Goal: Information Seeking & Learning: Check status

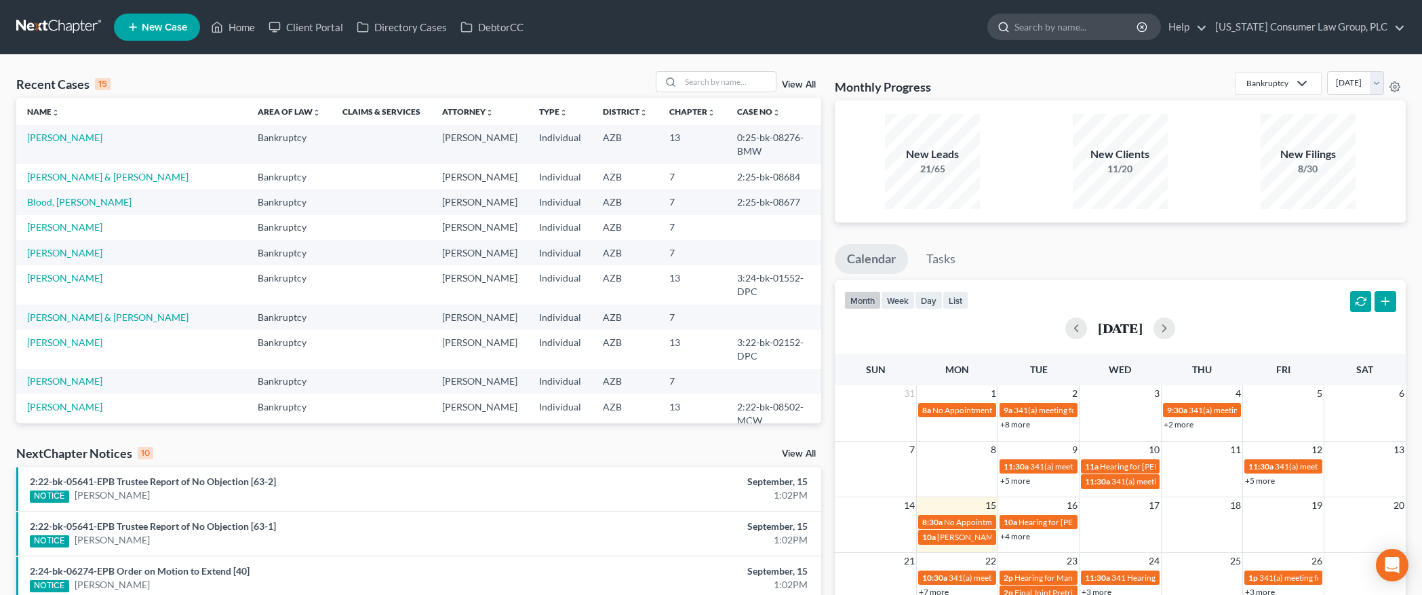
click at [1041, 31] on input "search" at bounding box center [1076, 26] width 124 height 25
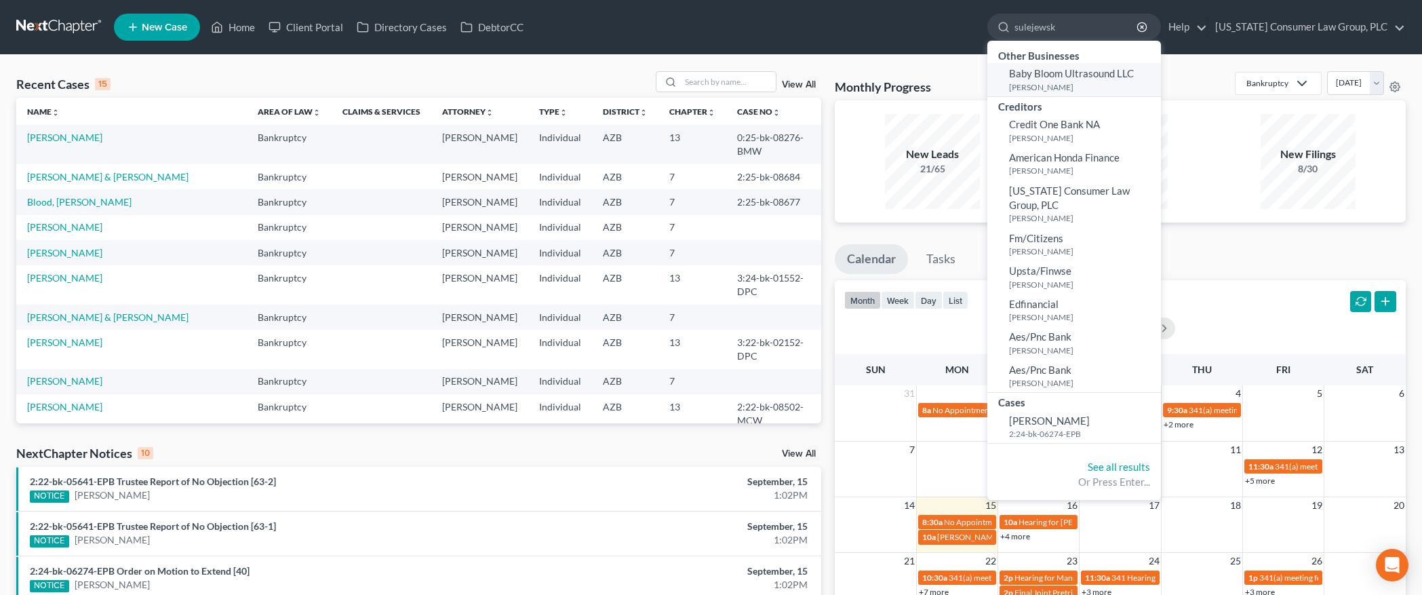
type input "sulejewsk"
click at [1052, 85] on small "[PERSON_NAME]" at bounding box center [1083, 87] width 148 height 12
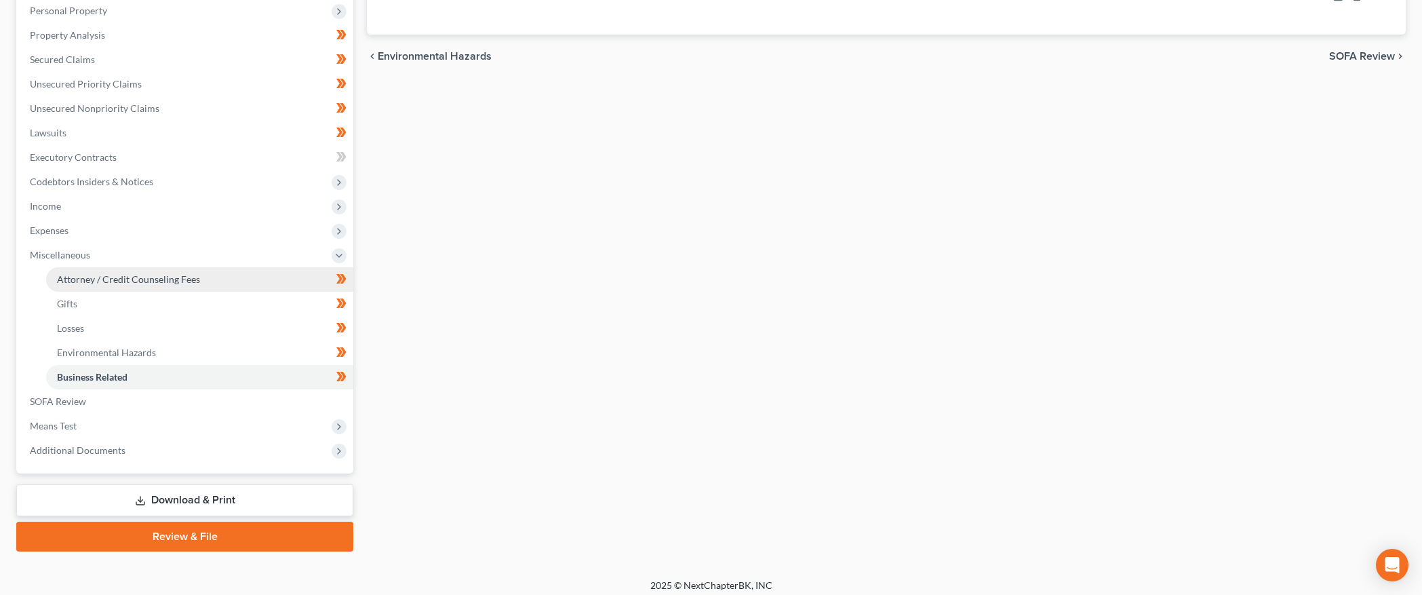
scroll to position [270, 0]
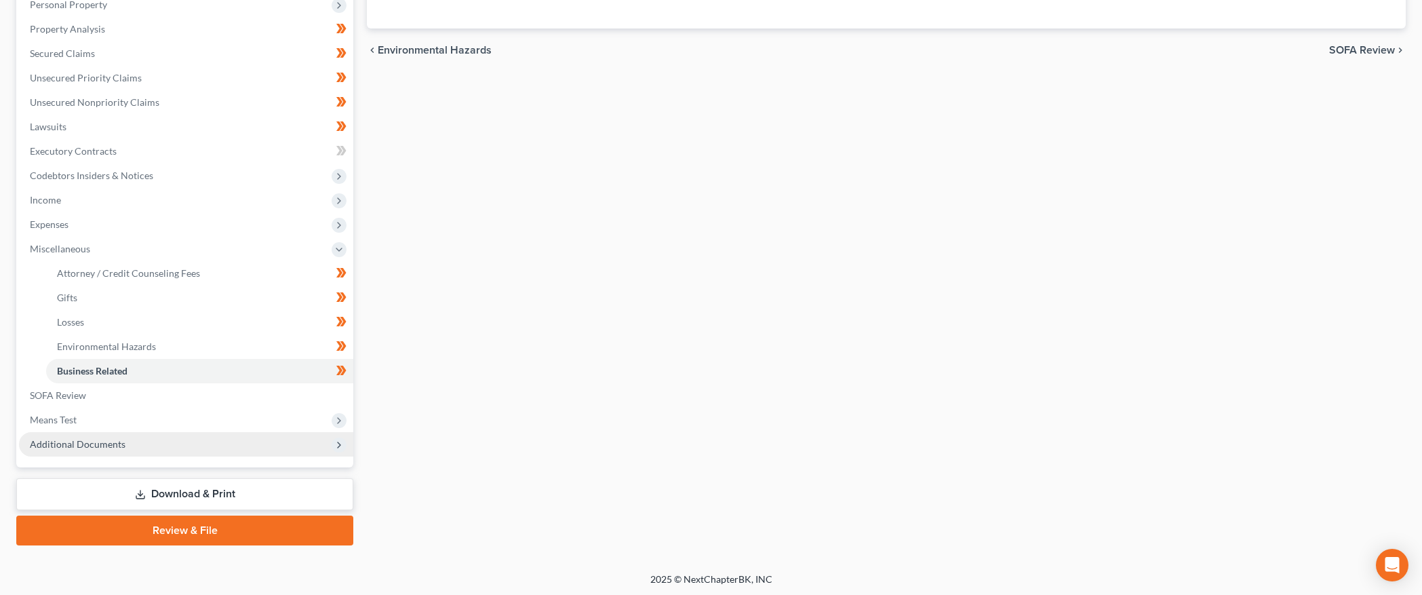
click at [67, 447] on span "Additional Documents" at bounding box center [78, 444] width 96 height 12
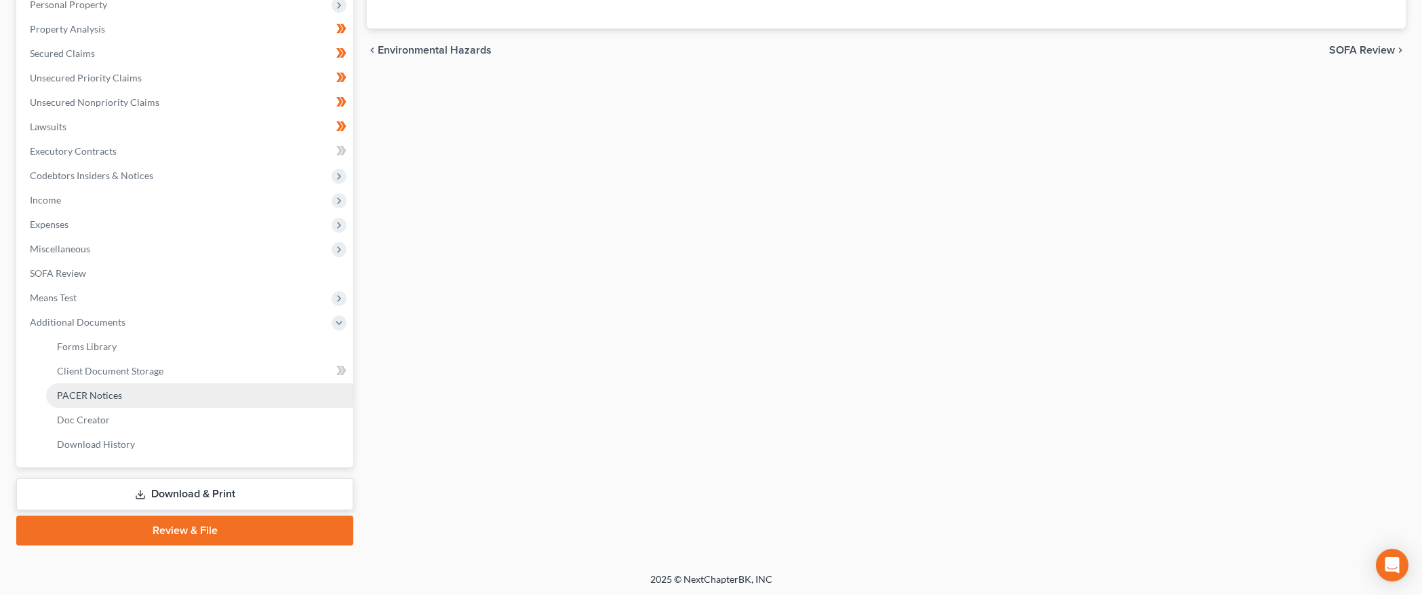
click at [104, 388] on link "PACER Notices" at bounding box center [199, 395] width 307 height 24
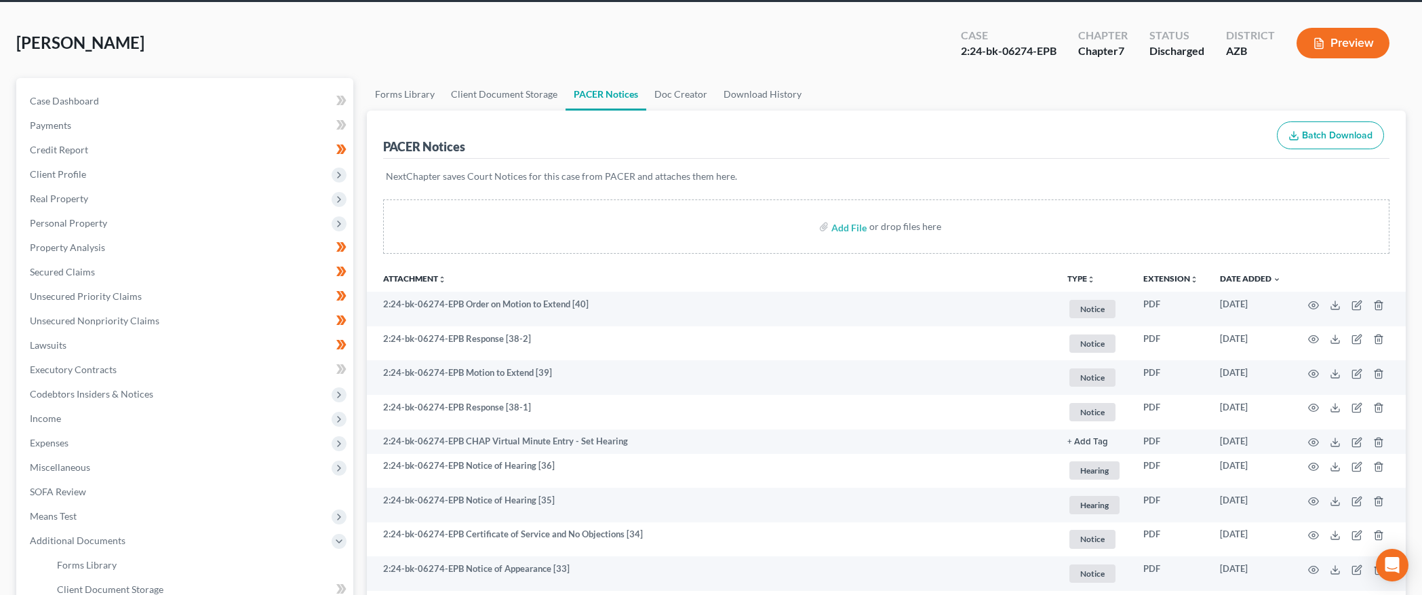
scroll to position [70, 0]
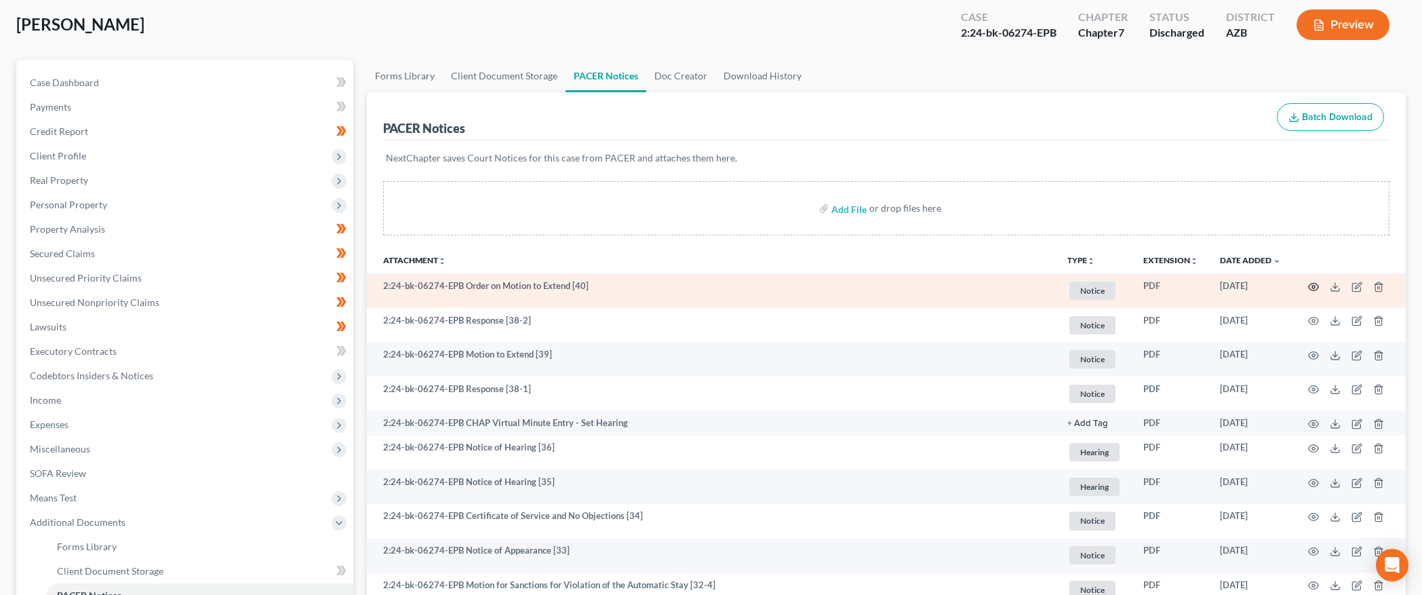
click at [1310, 285] on icon "button" at bounding box center [1313, 286] width 11 height 11
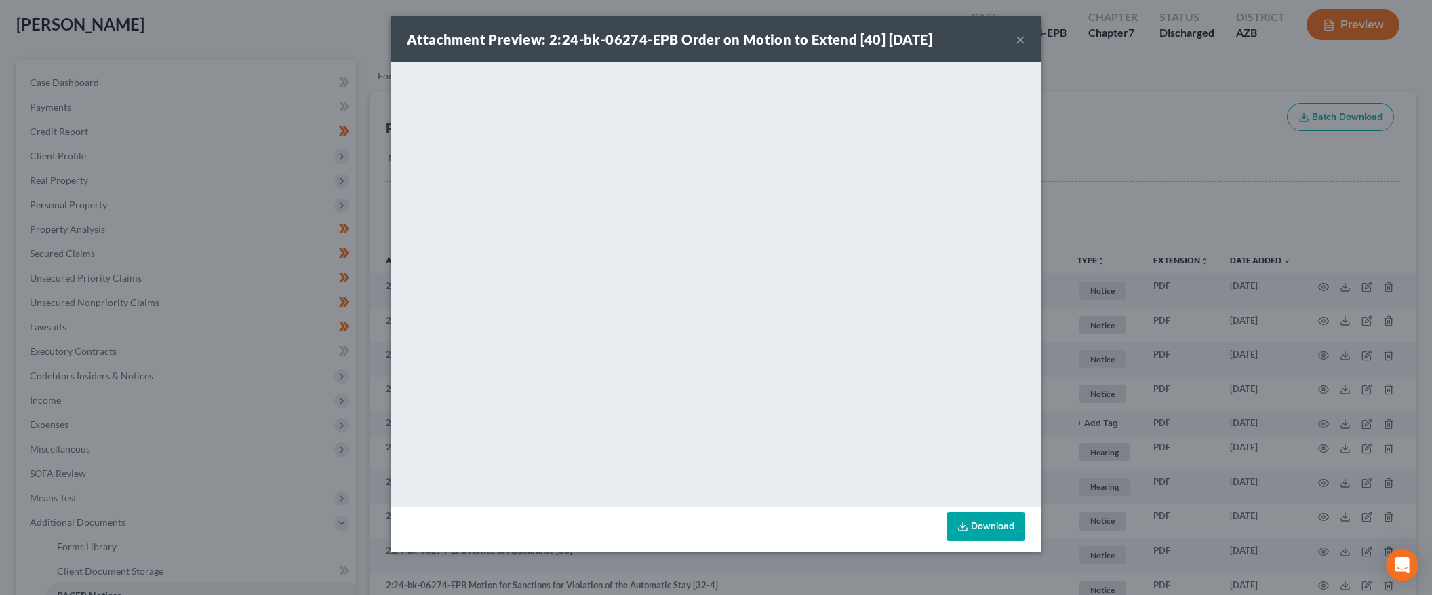
click at [1022, 38] on button "×" at bounding box center [1019, 39] width 9 height 16
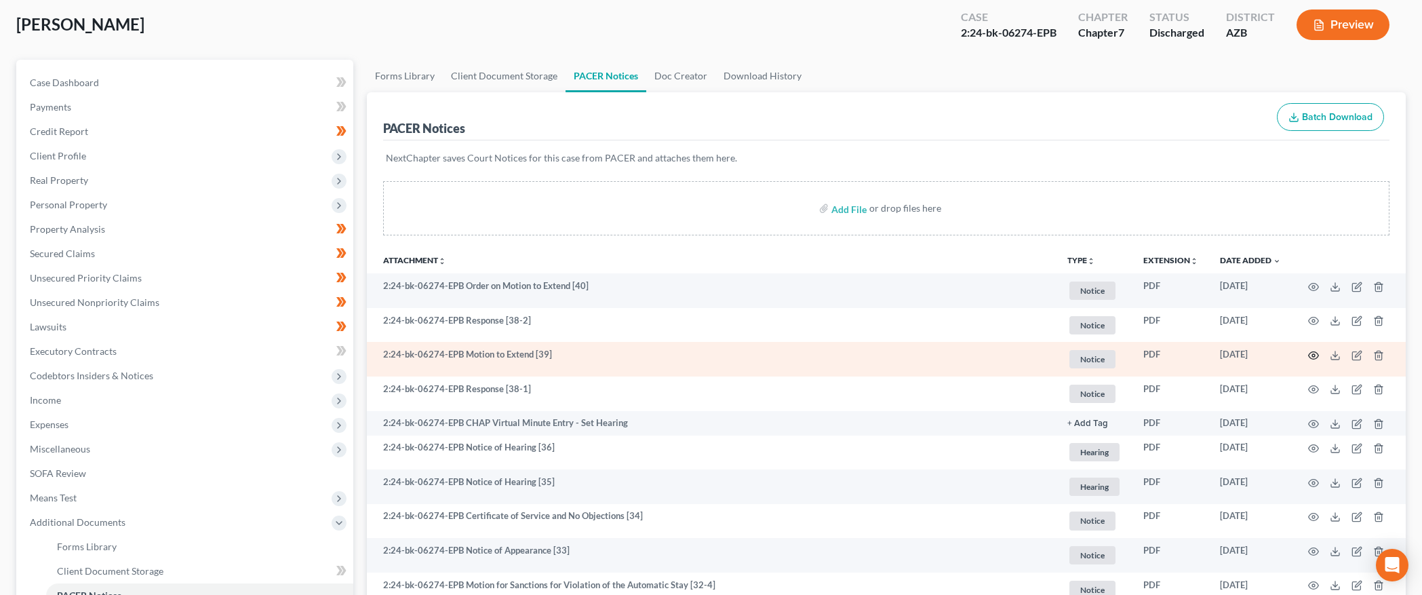
click at [1314, 351] on icon "button" at bounding box center [1313, 355] width 11 height 11
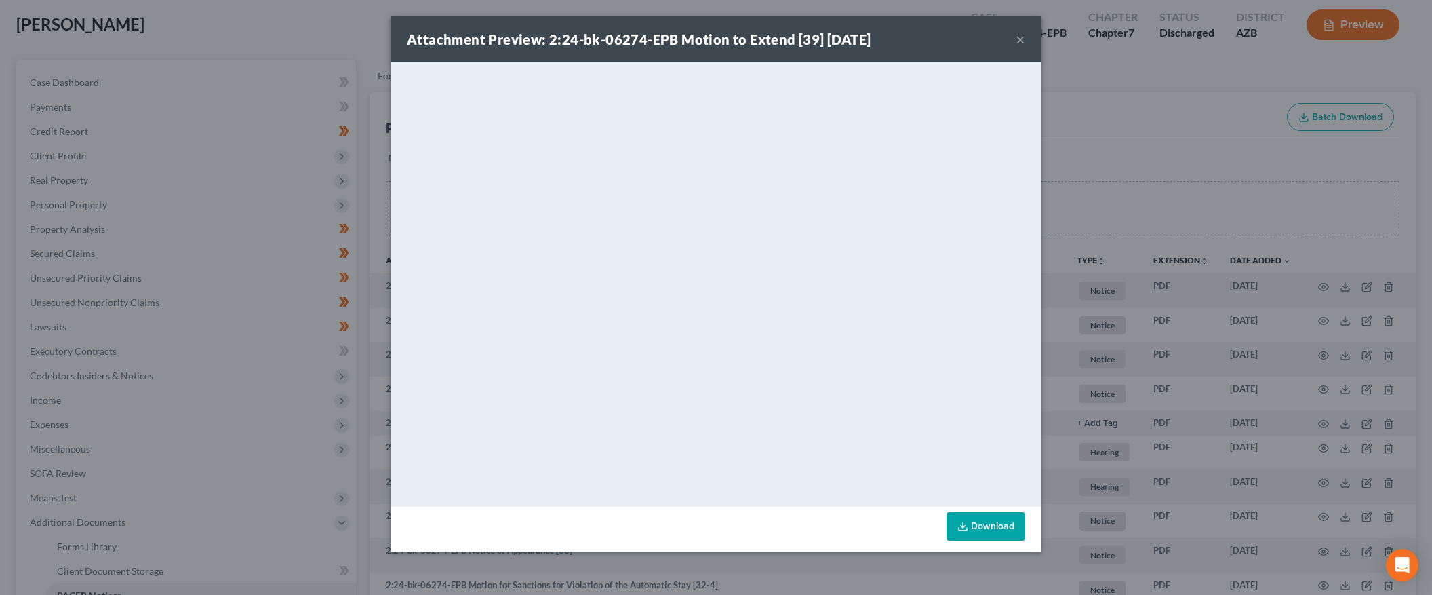
click at [1021, 41] on button "×" at bounding box center [1019, 39] width 9 height 16
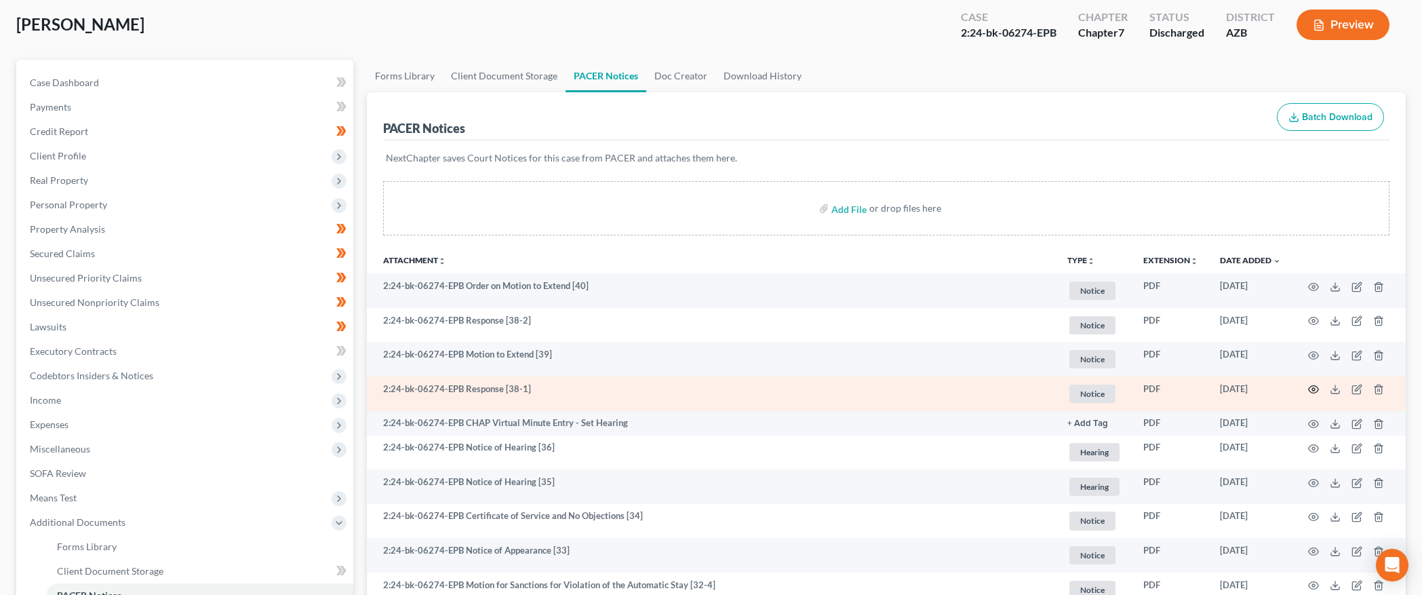
click at [1311, 386] on icon "button" at bounding box center [1313, 389] width 11 height 11
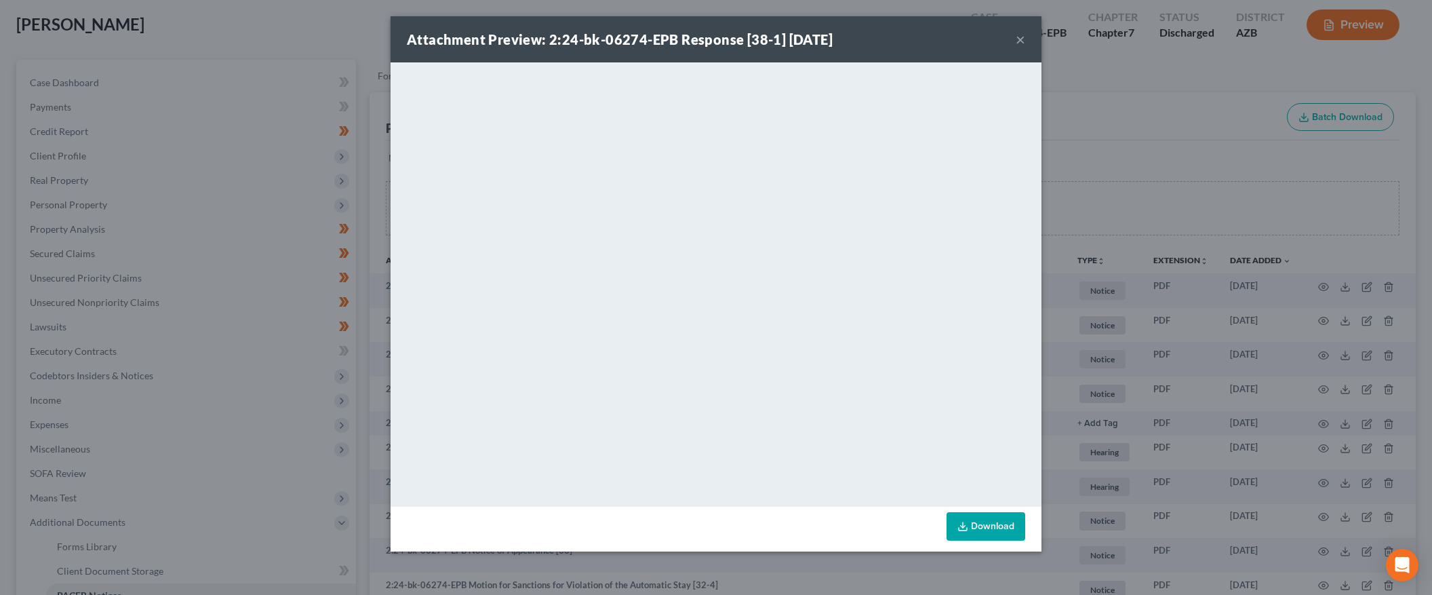
click at [1018, 39] on button "×" at bounding box center [1019, 39] width 9 height 16
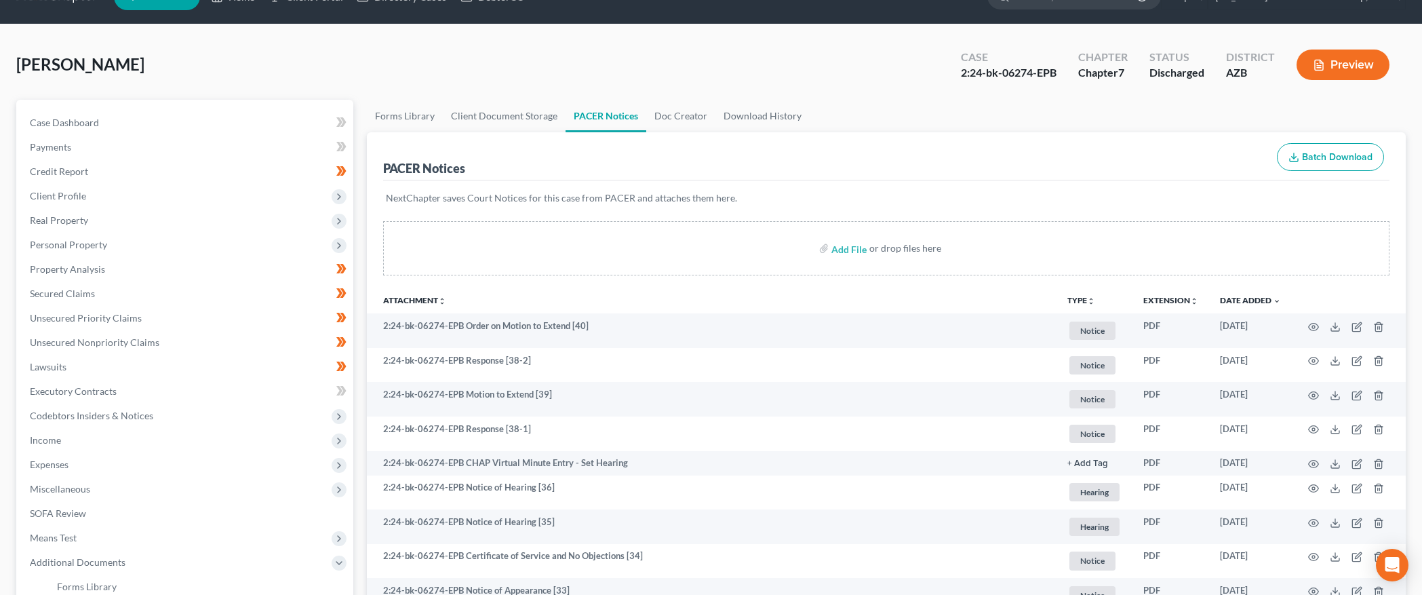
scroll to position [0, 0]
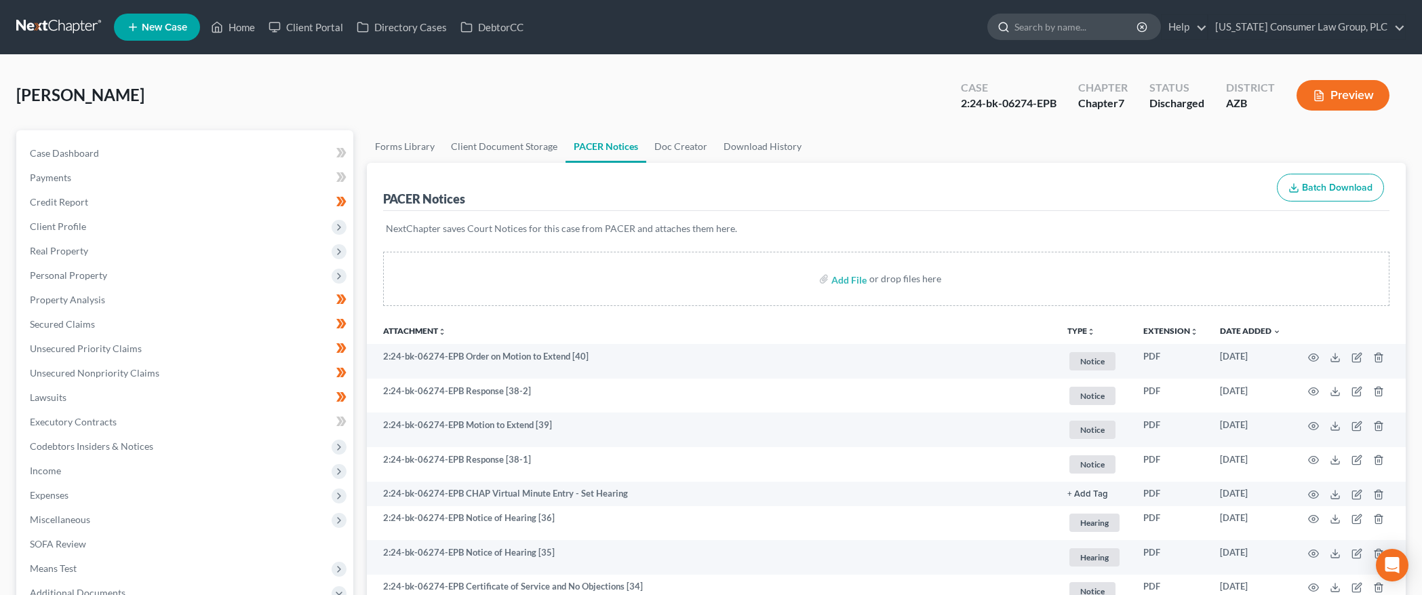
click at [1071, 37] on input "search" at bounding box center [1076, 26] width 124 height 25
